Goal: Task Accomplishment & Management: Manage account settings

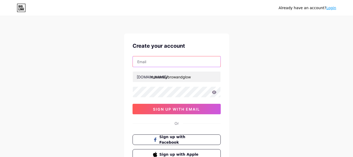
click at [198, 58] on input "text" at bounding box center [177, 62] width 88 height 11
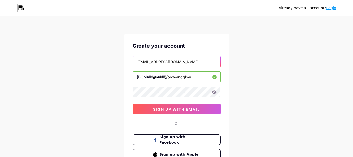
type input "[EMAIL_ADDRESS][DOMAIN_NAME]"
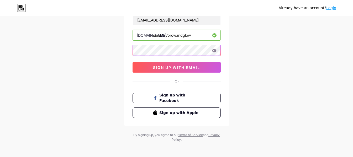
scroll to position [44, 0]
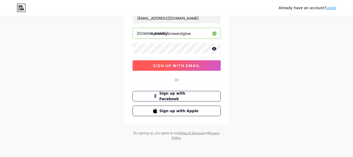
click at [179, 66] on span "sign up with email" at bounding box center [176, 66] width 47 height 4
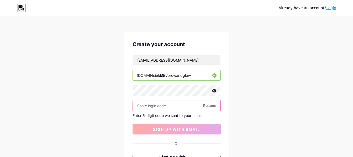
scroll to position [0, 0]
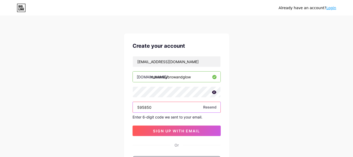
type input "595850"
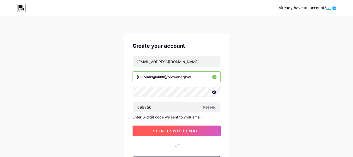
click at [197, 131] on span "sign up with email" at bounding box center [176, 131] width 47 height 4
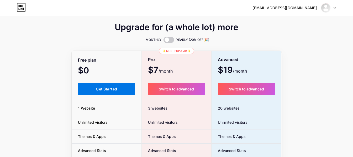
click at [114, 94] on button "Get Started" at bounding box center [107, 89] width 58 height 12
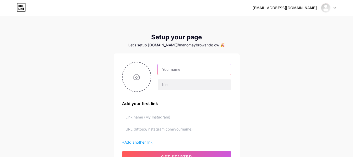
click at [177, 69] on input "text" at bounding box center [194, 69] width 73 height 11
paste input "[PERSON_NAME] & Glow"
type input "[PERSON_NAME] & Glow"
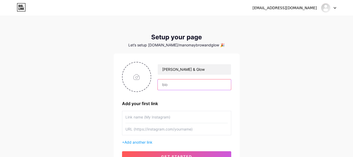
click at [180, 87] on input "text" at bounding box center [194, 85] width 73 height 11
paste input ""Premium [MEDICAL_DATA] & Skin Aesthetics | Microblading | Lip Blush | Skin Rej…"
type input "Premium [MEDICAL_DATA] & Skin Aesthetics | Microblading | Lip Blush | Skin Reju…"
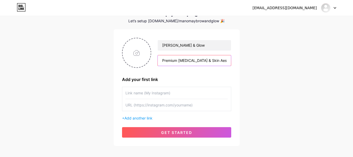
scroll to position [51, 0]
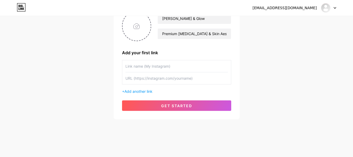
click at [151, 68] on input "text" at bounding box center [177, 66] width 103 height 12
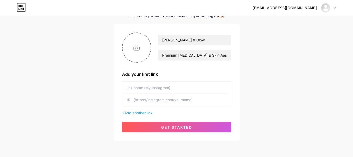
scroll to position [0, 0]
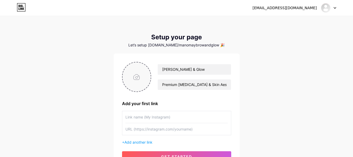
click at [147, 82] on input "file" at bounding box center [137, 77] width 28 height 29
type input "C:\fakepath\Image_Editor.png"
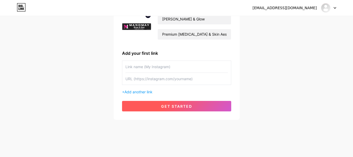
scroll to position [51, 0]
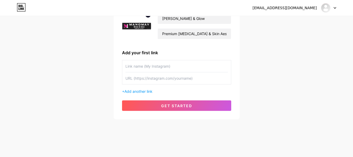
click at [164, 69] on input "text" at bounding box center [177, 66] width 103 height 12
type input "My Instagram"
click at [201, 77] on input "text" at bounding box center [177, 79] width 103 height 12
drag, startPoint x: 199, startPoint y: 77, endPoint x: 143, endPoint y: 76, distance: 56.8
click at [144, 77] on input "text" at bounding box center [177, 79] width 103 height 12
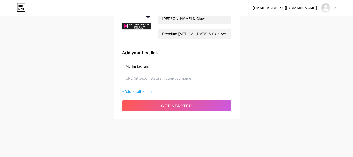
type input "h"
drag, startPoint x: 172, startPoint y: 81, endPoint x: 126, endPoint y: 78, distance: 45.5
click at [126, 78] on input "[URL]" at bounding box center [177, 79] width 103 height 12
paste input "[DOMAIN_NAME][URL]"
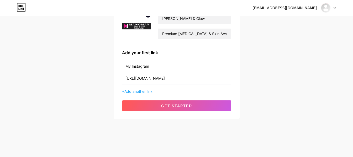
type input "[URL][DOMAIN_NAME]"
click at [150, 90] on span "Add another link" at bounding box center [139, 91] width 28 height 4
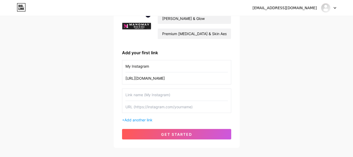
click at [156, 94] on input "text" at bounding box center [177, 95] width 103 height 12
click at [157, 107] on input "text" at bounding box center [177, 107] width 103 height 12
drag, startPoint x: 151, startPoint y: 98, endPoint x: 124, endPoint y: 97, distance: 27.1
click at [124, 97] on div "Whatsapp" at bounding box center [176, 101] width 109 height 24
paste input "Book via WhatsA"
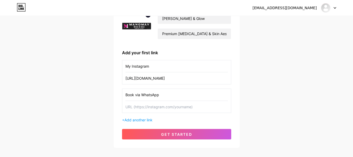
type input "Book via WhatsApp"
click at [160, 108] on input "text" at bounding box center [177, 107] width 103 height 12
paste input "[URL][DOMAIN_NAME]"
click at [160, 107] on input "[URL][DOMAIN_NAME]" at bounding box center [177, 107] width 103 height 12
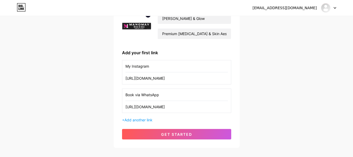
scroll to position [0, 125]
click at [136, 107] on input "[URL][DOMAIN_NAME]" at bounding box center [177, 107] width 103 height 12
drag, startPoint x: 136, startPoint y: 107, endPoint x: 206, endPoint y: 101, distance: 70.7
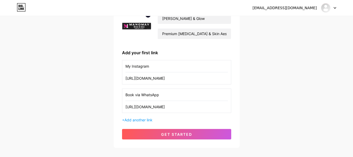
click at [206, 101] on div "Book via WhatsApp [URL][DOMAIN_NAME]" at bounding box center [176, 101] width 109 height 24
click at [189, 112] on input "[URL][DOMAIN_NAME]" at bounding box center [177, 107] width 103 height 12
click at [127, 107] on input "[URL][DOMAIN_NAME]" at bounding box center [177, 107] width 103 height 12
click at [179, 108] on input "[URL][DOMAIN_NAME]" at bounding box center [177, 107] width 103 height 12
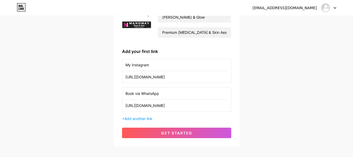
scroll to position [53, 0]
click at [155, 109] on input "[URL][DOMAIN_NAME]" at bounding box center [177, 106] width 103 height 12
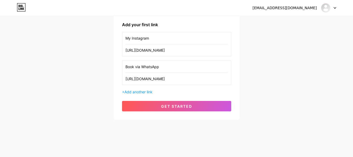
scroll to position [80, 0]
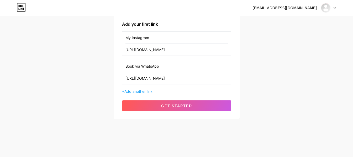
click at [163, 77] on input "[URL][DOMAIN_NAME]" at bounding box center [177, 79] width 103 height 12
type input "[URL][DOMAIN_NAME]"
click at [153, 91] on span "Add another link" at bounding box center [139, 91] width 28 height 4
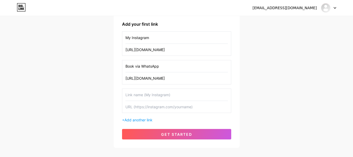
click at [173, 95] on input "text" at bounding box center [177, 95] width 103 height 12
paste input "Website"
type input "Website"
click at [165, 110] on input "text" at bounding box center [177, 107] width 103 height 12
paste input "[URL][DOMAIN_NAME]"
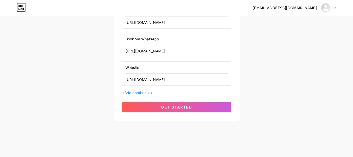
scroll to position [108, 0]
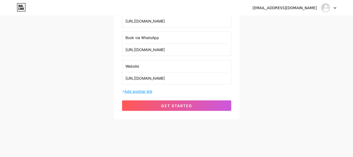
type input "[URL][DOMAIN_NAME]"
click at [142, 92] on span "Add another link" at bounding box center [139, 91] width 28 height 4
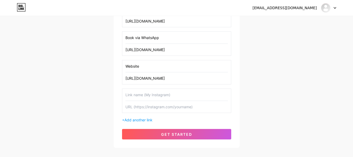
click at [165, 93] on input "text" at bounding box center [177, 95] width 103 height 12
paste input "Find Us on Google Maps"
type input "Find Us on Google Maps"
click at [170, 105] on input "text" at bounding box center [177, 107] width 103 height 12
paste input "[URL][DOMAIN_NAME]"
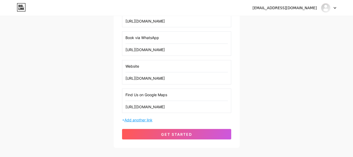
type input "[URL][DOMAIN_NAME]"
click at [142, 122] on span "Add another link" at bounding box center [139, 120] width 28 height 4
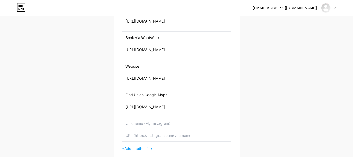
drag, startPoint x: 143, startPoint y: 68, endPoint x: 124, endPoint y: 68, distance: 18.7
click at [124, 68] on div "Website [URL][DOMAIN_NAME]" at bounding box center [176, 72] width 109 height 24
paste input "💻"
type input "💻 Website"
drag, startPoint x: 124, startPoint y: 37, endPoint x: 160, endPoint y: 35, distance: 35.8
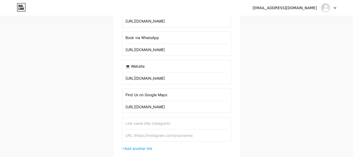
click at [160, 35] on div "Book via WhatsApp [URL][DOMAIN_NAME]" at bounding box center [176, 44] width 109 height 24
drag, startPoint x: 162, startPoint y: 39, endPoint x: 123, endPoint y: 42, distance: 39.0
click at [123, 42] on div "Book via WhatsApp [URL][DOMAIN_NAME]" at bounding box center [176, 44] width 109 height 24
paste input "📅"
type input "📅 Book via WhatsApp"
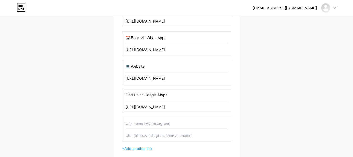
drag, startPoint x: 176, startPoint y: 93, endPoint x: 123, endPoint y: 97, distance: 52.8
click at [123, 97] on div "Find Us on Google Maps [URL][DOMAIN_NAME]" at bounding box center [176, 101] width 109 height 24
paste input "📍"
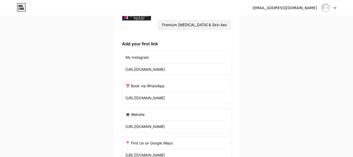
scroll to position [56, 0]
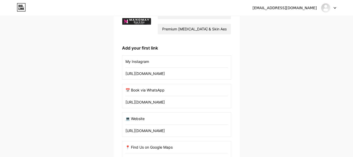
type input "📍 Find Us on Google Maps"
drag, startPoint x: 125, startPoint y: 62, endPoint x: 153, endPoint y: 62, distance: 28.1
click at [153, 62] on div "My Instagram [URL][DOMAIN_NAME]" at bounding box center [176, 67] width 109 height 24
drag, startPoint x: 152, startPoint y: 63, endPoint x: 122, endPoint y: 63, distance: 30.8
click at [122, 63] on div "[PERSON_NAME] & Glow Premium [MEDICAL_DATA] & Skin Aesthetics | Microblading | …" at bounding box center [177, 114] width 126 height 232
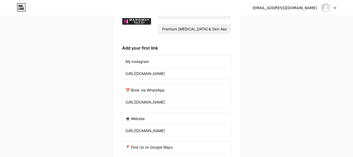
paste input "📷"
type input "📷 Instagram"
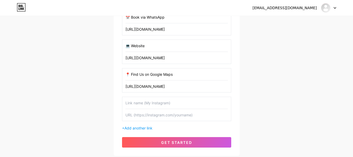
scroll to position [135, 0]
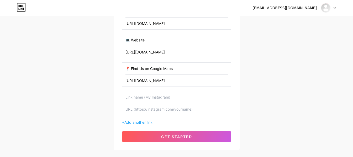
click at [152, 94] on input "text" at bounding box center [177, 97] width 103 height 12
paste input "🎥 YouTube"
type input "🎥 YouTube"
drag, startPoint x: 164, startPoint y: 108, endPoint x: 162, endPoint y: 106, distance: 3.7
click at [164, 108] on input "text" at bounding box center [177, 110] width 103 height 12
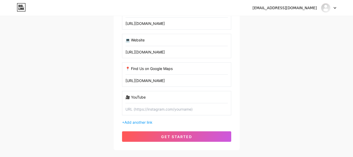
paste input "[URL][DOMAIN_NAME]"
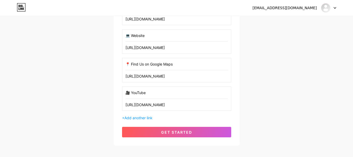
scroll to position [139, 0]
type input "[URL][DOMAIN_NAME]"
click at [140, 120] on div "+ Add another link" at bounding box center [176, 118] width 109 height 6
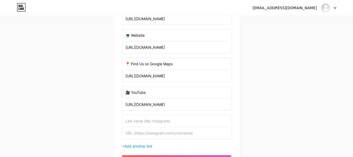
click at [143, 121] on input "text" at bounding box center [177, 121] width 103 height 12
paste input "💌 Email Us"
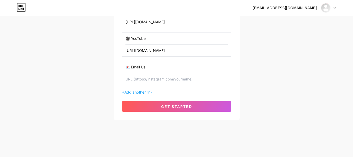
scroll to position [194, 0]
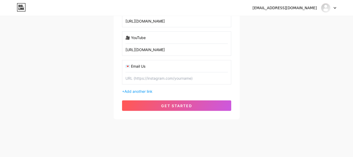
type input "💌 Email Us"
click at [156, 80] on input "text" at bounding box center [177, 79] width 103 height 12
type input "[EMAIL_ADDRESS][DOMAIN_NAME]"
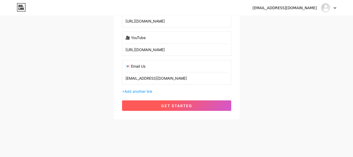
click at [186, 104] on span "get started" at bounding box center [176, 106] width 31 height 4
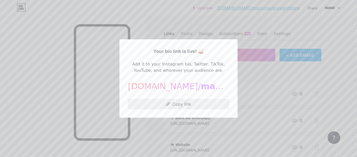
click at [206, 104] on button "Copy link" at bounding box center [178, 104] width 101 height 11
click at [258, 63] on div at bounding box center [178, 78] width 357 height 157
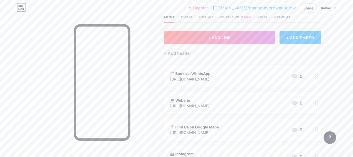
scroll to position [53, 0]
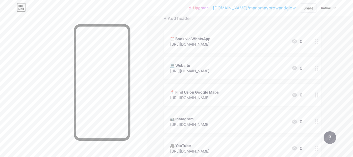
drag, startPoint x: 209, startPoint y: 74, endPoint x: 209, endPoint y: 33, distance: 41.5
click at [209, 33] on span "📅 Book via WhatsApp [URL][DOMAIN_NAME] 0 💻 Website [URL][DOMAIN_NAME] 0 📍 Find …" at bounding box center [243, 108] width 158 height 157
click at [322, 74] on div "Links Posts Design Subscribers NEW Stats Settings + ADD LINK + ADD EMBED + Add …" at bounding box center [172, 105] width 344 height 285
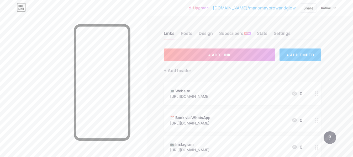
scroll to position [0, 0]
click at [186, 31] on div "Posts" at bounding box center [187, 34] width 12 height 9
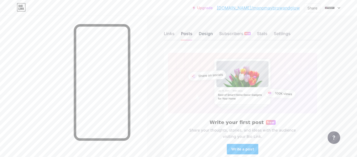
click at [208, 33] on div "Design" at bounding box center [206, 34] width 14 height 9
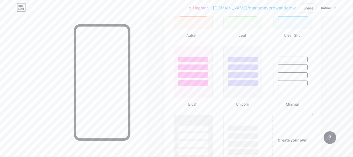
scroll to position [604, 0]
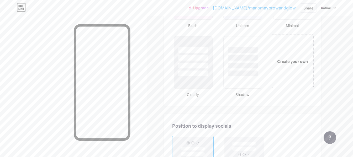
click at [286, 46] on div "Create your own" at bounding box center [293, 61] width 42 height 54
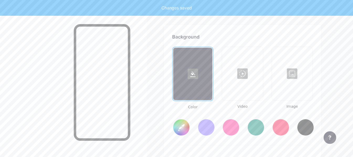
scroll to position [698, 0]
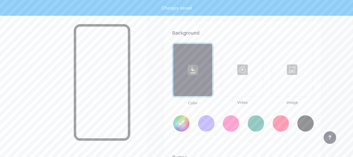
type input "#ffffff"
type input "#000000"
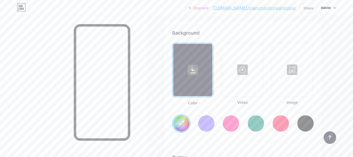
click at [209, 124] on div at bounding box center [206, 123] width 17 height 17
click at [181, 124] on input "#856bff" at bounding box center [181, 124] width 16 height 16
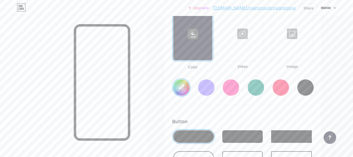
scroll to position [750, 0]
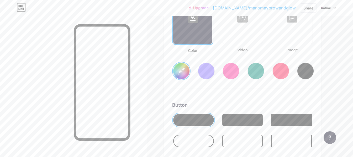
click at [203, 145] on div at bounding box center [193, 141] width 41 height 13
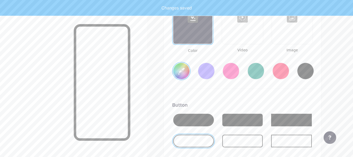
type input "#ffa66b"
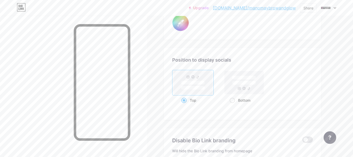
scroll to position [1039, 0]
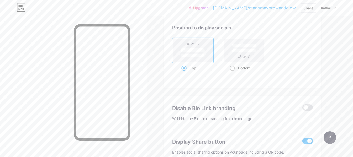
click at [229, 70] on div "Bottom" at bounding box center [245, 68] width 42 height 10
click at [230, 73] on input "Bottom" at bounding box center [231, 74] width 3 height 3
radio input "true"
type input "#ffa66b"
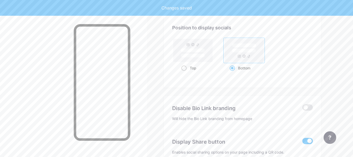
click at [187, 70] on div "Top" at bounding box center [193, 68] width 23 height 10
click at [185, 73] on input "Top" at bounding box center [183, 74] width 3 height 3
radio input "true"
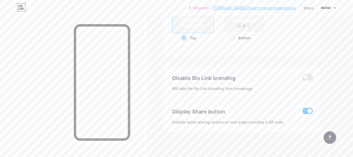
scroll to position [1072, 0]
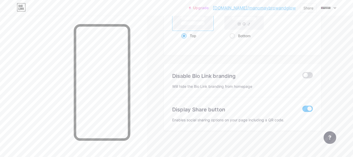
click at [307, 75] on span at bounding box center [308, 75] width 11 height 6
click at [303, 77] on input "checkbox" at bounding box center [303, 77] width 0 height 0
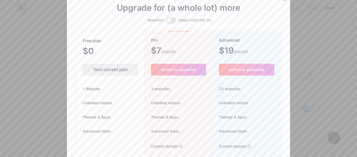
click at [323, 55] on div at bounding box center [178, 78] width 357 height 157
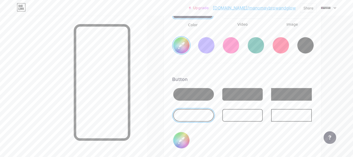
scroll to position [783, 0]
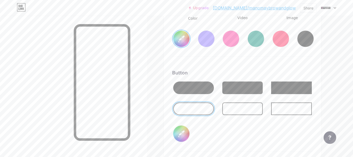
click at [252, 43] on div at bounding box center [256, 38] width 17 height 17
click at [232, 44] on div at bounding box center [231, 38] width 17 height 17
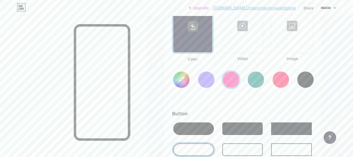
scroll to position [730, 0]
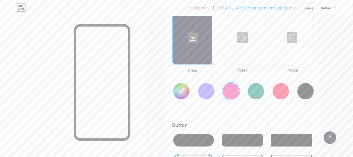
click at [250, 94] on div at bounding box center [256, 91] width 17 height 17
type input "#008873"
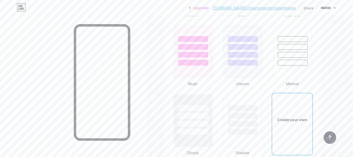
scroll to position [572, 0]
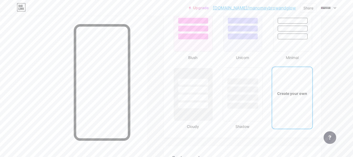
click at [235, 102] on div at bounding box center [242, 88] width 39 height 41
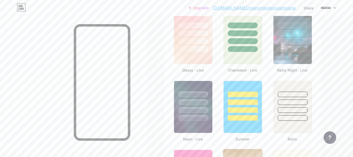
scroll to position [231, 0]
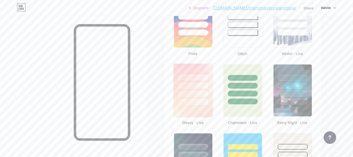
click at [193, 101] on div at bounding box center [193, 102] width 31 height 6
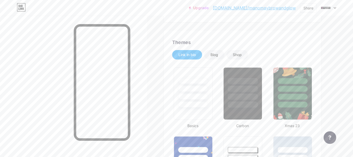
scroll to position [0, 0]
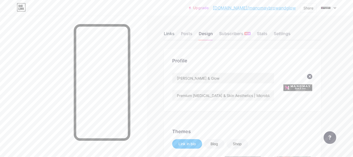
click at [167, 33] on div "Links" at bounding box center [169, 34] width 11 height 9
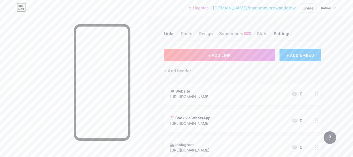
click at [287, 34] on div "Settings" at bounding box center [282, 34] width 17 height 9
